Goal: Navigation & Orientation: Understand site structure

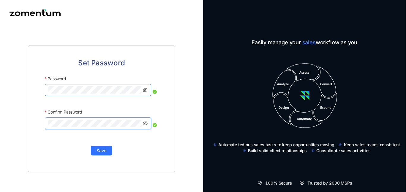
click button "Save" at bounding box center [101, 151] width 21 height 10
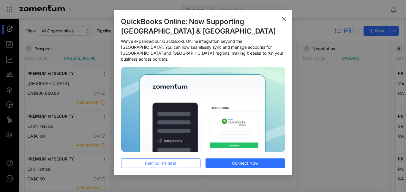
click at [183, 161] on button "Remind me later" at bounding box center [161, 163] width 80 height 10
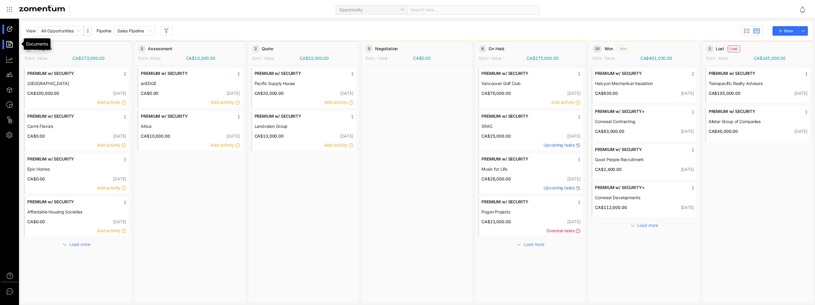
click at [10, 46] on div at bounding box center [12, 44] width 13 height 9
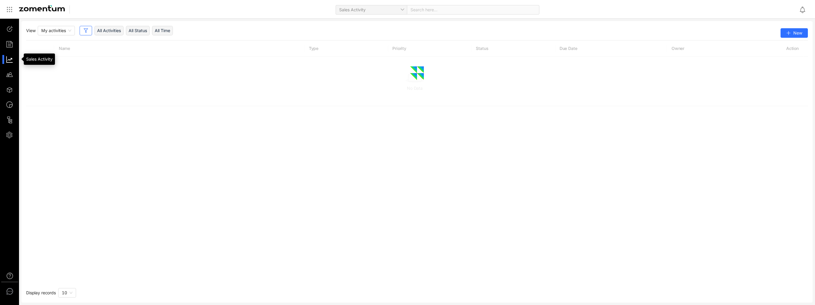
click at [12, 59] on div at bounding box center [12, 59] width 13 height 9
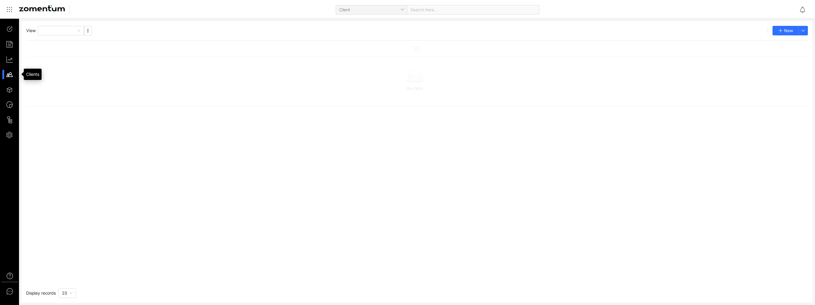
click at [12, 77] on div at bounding box center [12, 74] width 13 height 9
click at [11, 88] on div at bounding box center [12, 89] width 13 height 9
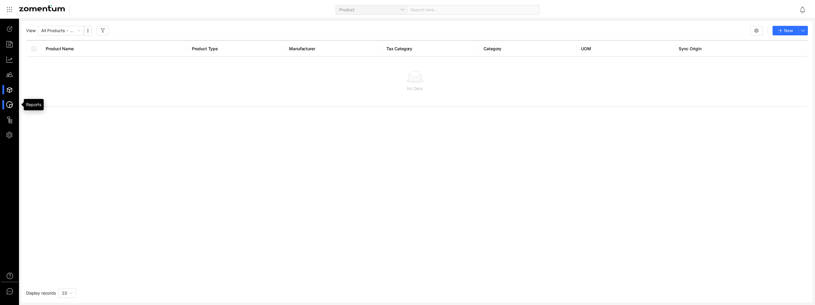
click at [12, 104] on div at bounding box center [12, 104] width 13 height 9
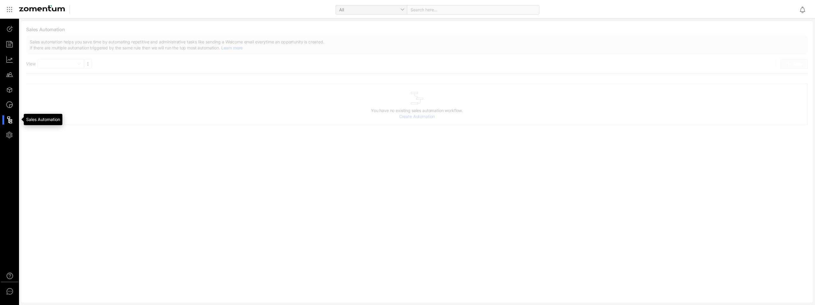
click at [15, 118] on div at bounding box center [12, 119] width 13 height 9
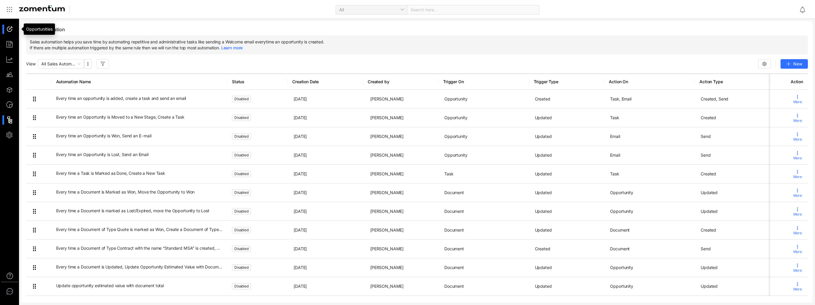
click at [10, 29] on div at bounding box center [12, 29] width 13 height 9
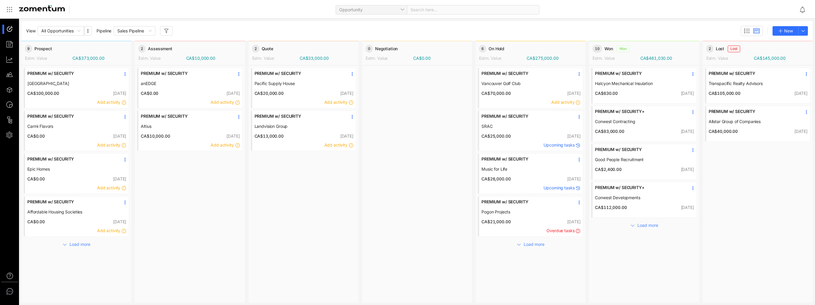
click at [297, 15] on div "Opportunity Search here..." at bounding box center [435, 9] width 715 height 14
click at [376, 122] on div at bounding box center [417, 183] width 110 height 236
click at [406, 191] on span "Load more" at bounding box center [647, 225] width 21 height 7
click at [224, 12] on div "Opportunity Search here..." at bounding box center [435, 9] width 715 height 14
